Goal: Navigation & Orientation: Find specific page/section

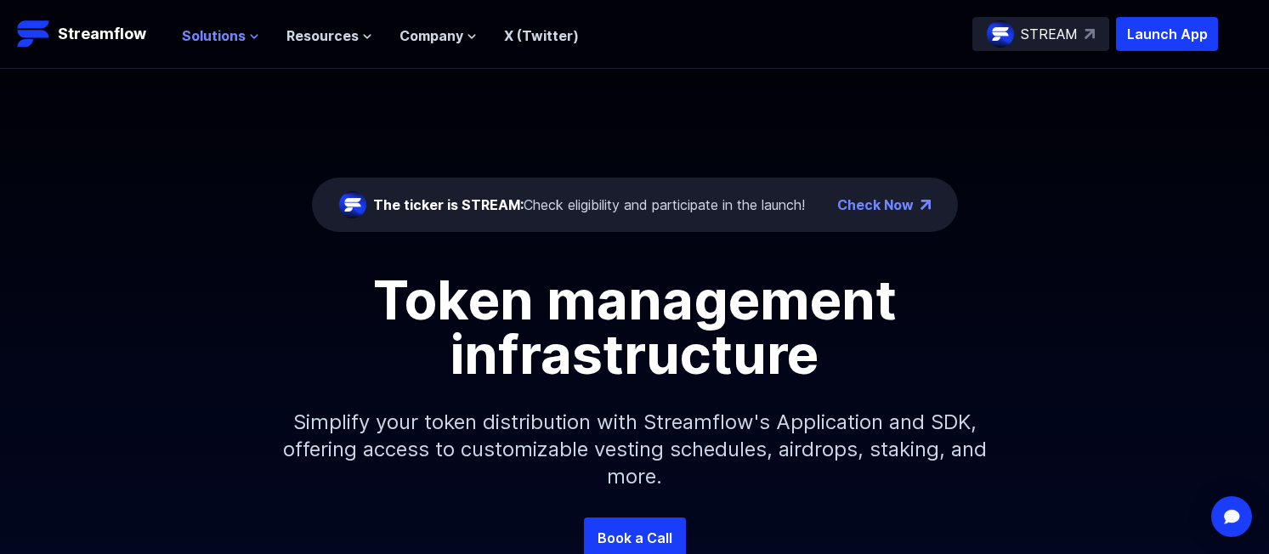
click at [239, 37] on span "Solutions" at bounding box center [214, 35] width 64 height 20
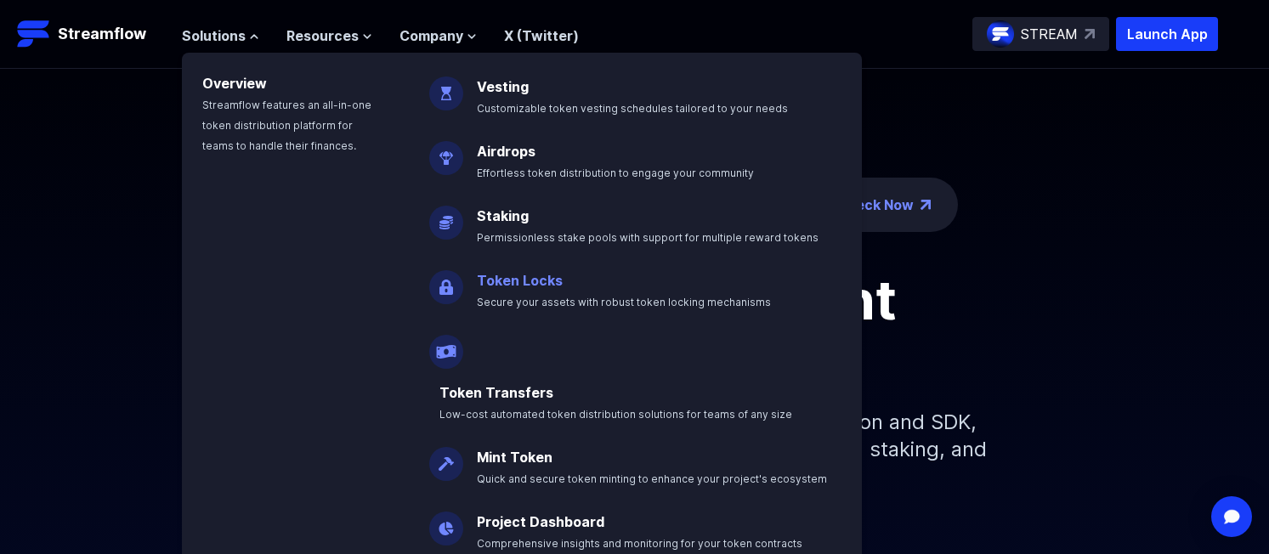
click at [515, 283] on link "Token Locks" at bounding box center [520, 280] width 86 height 17
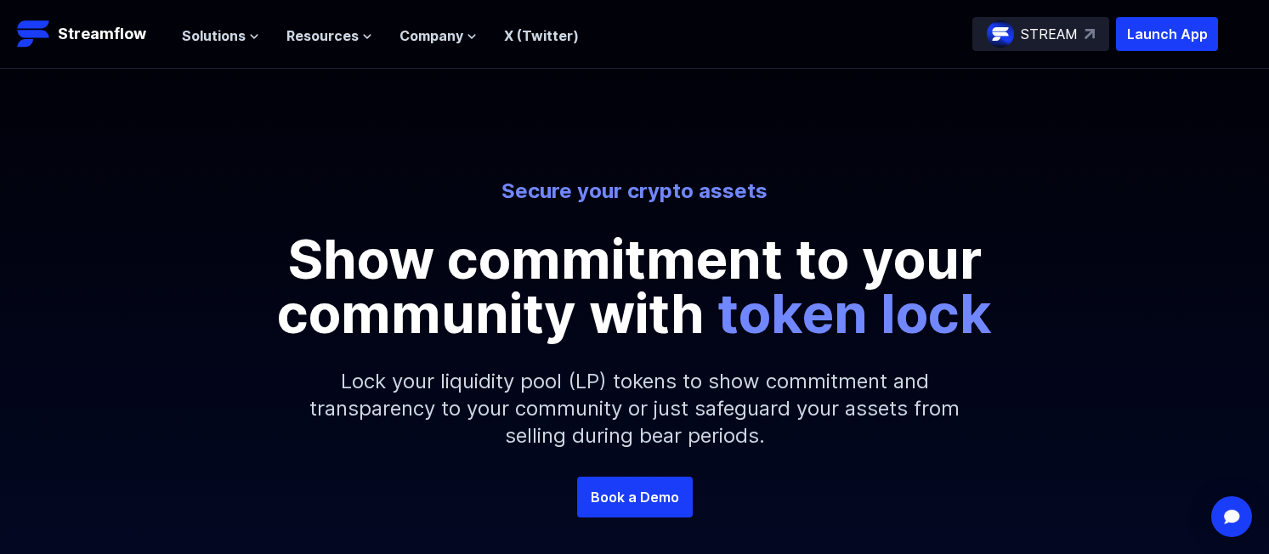
click at [1042, 38] on p "STREAM" at bounding box center [1049, 34] width 57 height 20
click at [1142, 40] on p "Launch App" at bounding box center [1167, 34] width 102 height 34
